Goal: Complete application form

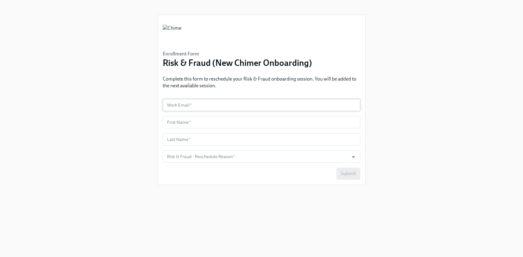
click at [216, 104] on input "text" at bounding box center [262, 105] width 198 height 12
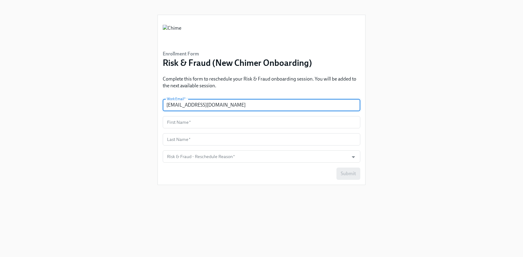
type input "[EMAIL_ADDRESS][DOMAIN_NAME]"
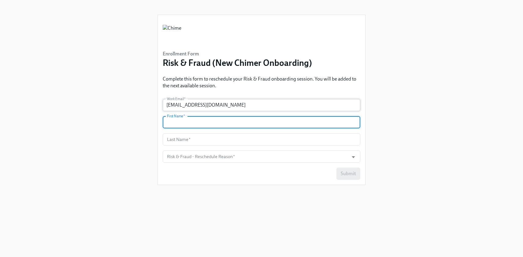
type input "i"
type input "mina"
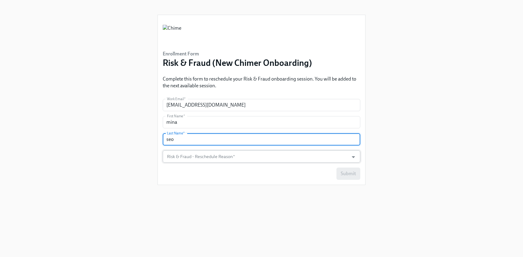
click at [342, 161] on div at bounding box center [350, 156] width 16 height 9
type input "seo"
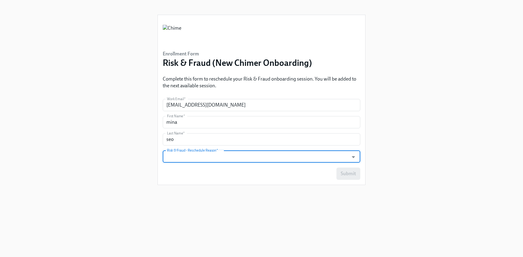
drag, startPoint x: 313, startPoint y: 157, endPoint x: 318, endPoint y: 157, distance: 5.2
click at [313, 157] on input "Risk & Fraud - Reschedule Reason   *" at bounding box center [256, 156] width 180 height 12
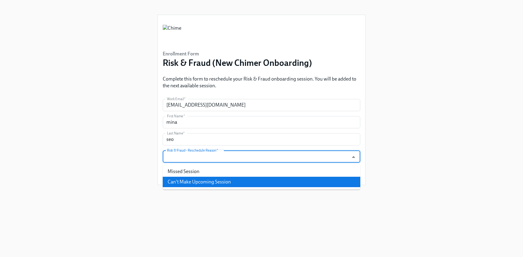
click at [273, 183] on li "Can't Make Upcoming Session" at bounding box center [262, 181] width 198 height 10
type input "Can't Make Upcoming Session"
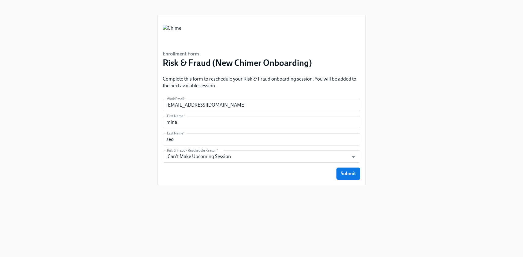
click at [362, 171] on div "Enrollment Form Risk & Fraud (New Chimer Onboarding) Complete this form to resc…" at bounding box center [261, 99] width 207 height 169
click at [351, 174] on span "Submit" at bounding box center [348, 173] width 15 height 6
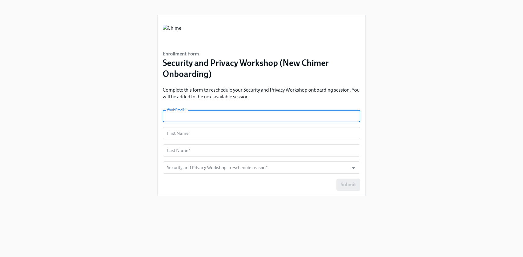
click at [246, 114] on input "text" at bounding box center [262, 116] width 198 height 12
type input "[EMAIL_ADDRESS][DOMAIN_NAME]"
click at [223, 137] on input "text" at bounding box center [262, 133] width 198 height 12
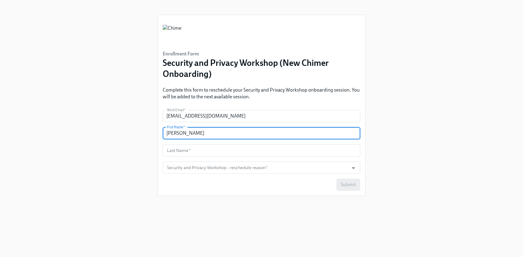
type input "[PERSON_NAME]"
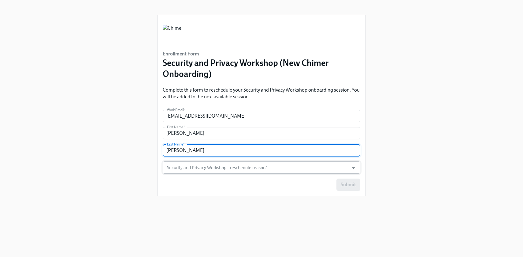
type input "[PERSON_NAME]"
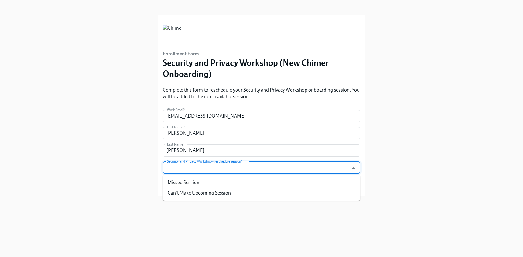
click at [226, 170] on input "Security and Privacy Workshop – reschedule reason   *" at bounding box center [256, 167] width 180 height 12
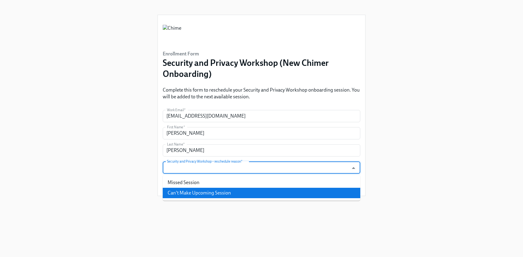
click at [223, 195] on li "Can't Make Upcoming Session" at bounding box center [262, 192] width 198 height 10
type input "Can't Make Upcoming Session"
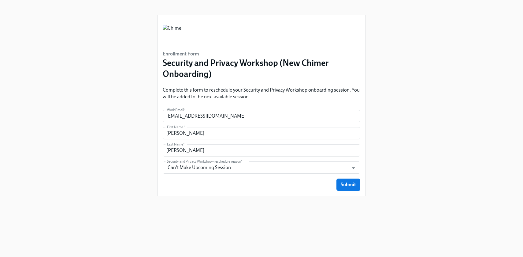
drag, startPoint x: 301, startPoint y: 186, endPoint x: 332, endPoint y: 184, distance: 31.6
click at [301, 185] on div "Submit" at bounding box center [262, 184] width 198 height 12
click at [348, 184] on span "Submit" at bounding box center [348, 184] width 15 height 6
